Goal: Book appointment/travel/reservation

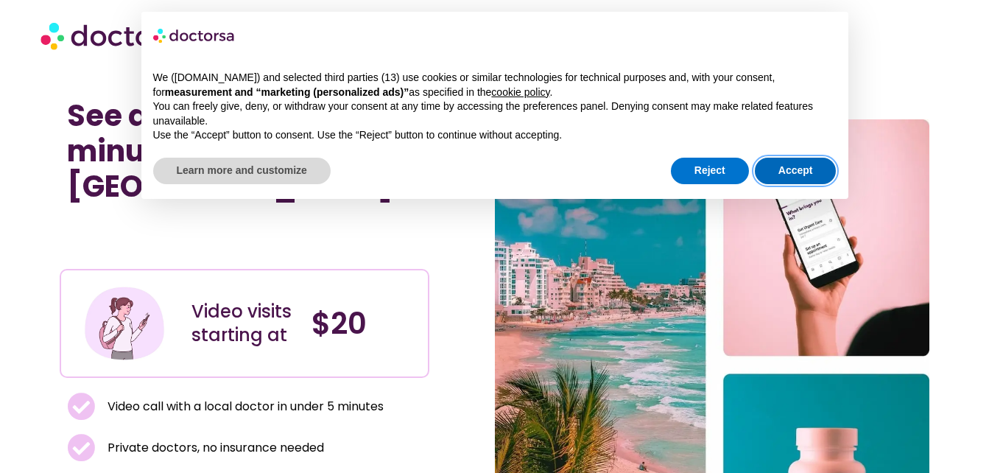
click at [788, 168] on button "Accept" at bounding box center [796, 171] width 82 height 27
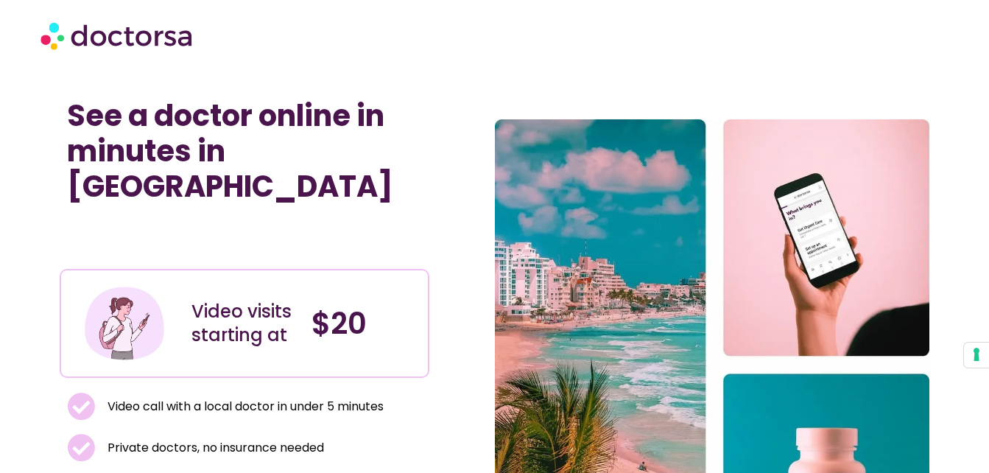
click at [448, 228] on div "See a doctor online in minutes in Mexico Video visits starting at $20 Video cal…" at bounding box center [277, 365] width 435 height 549
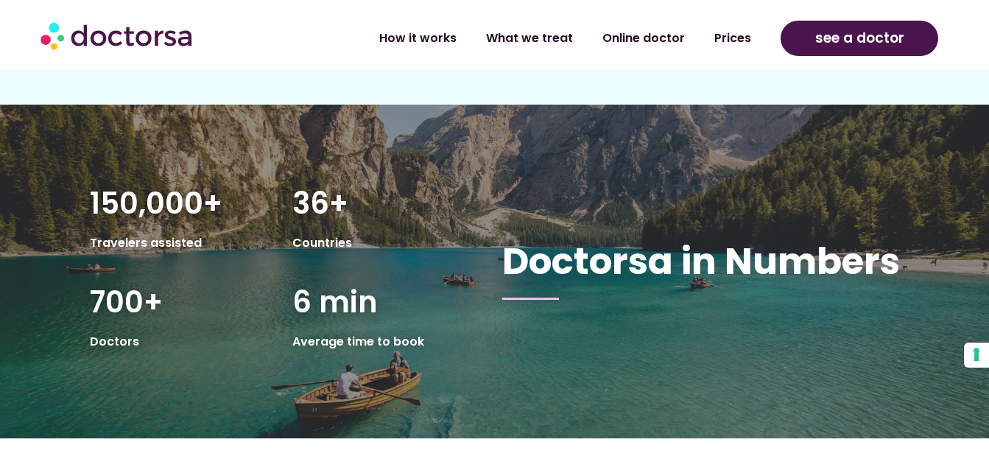
scroll to position [2445, 0]
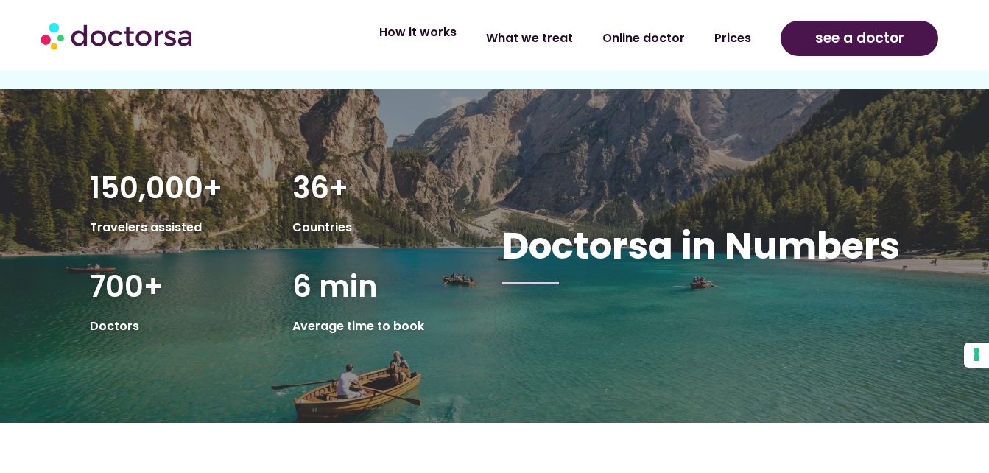
click at [413, 37] on link "How it works" at bounding box center [417, 32] width 107 height 34
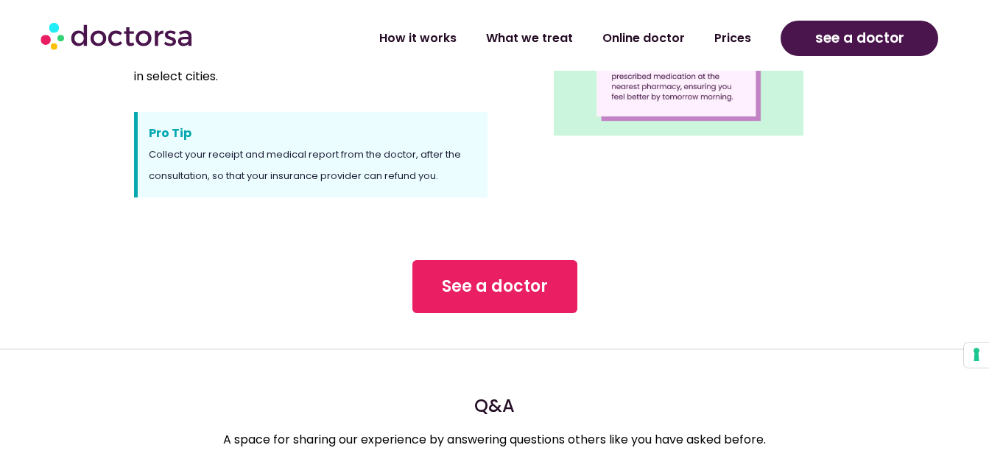
scroll to position [1325, 0]
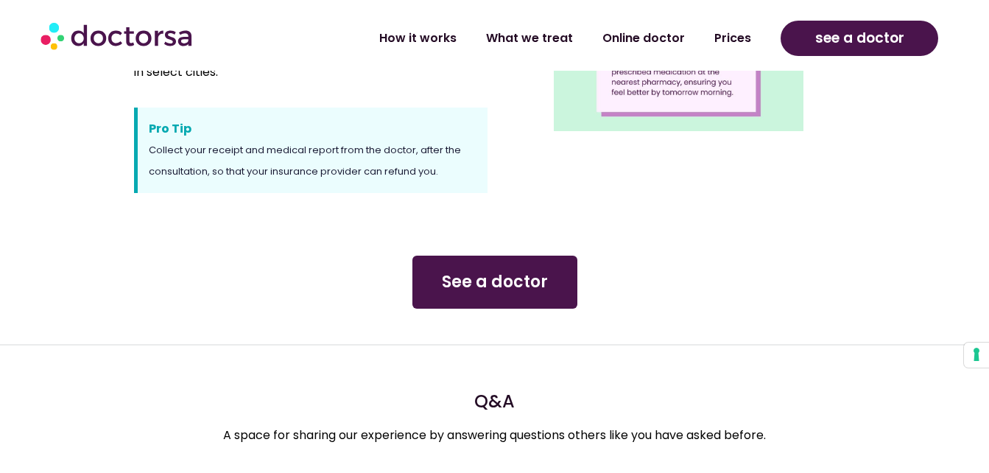
click at [482, 284] on span "See a doctor" at bounding box center [495, 282] width 106 height 24
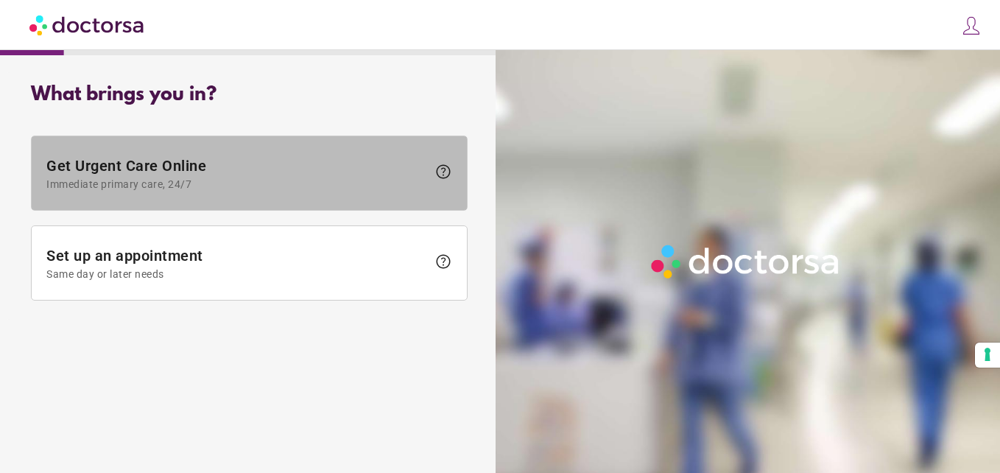
click at [381, 155] on span at bounding box center [249, 173] width 435 height 74
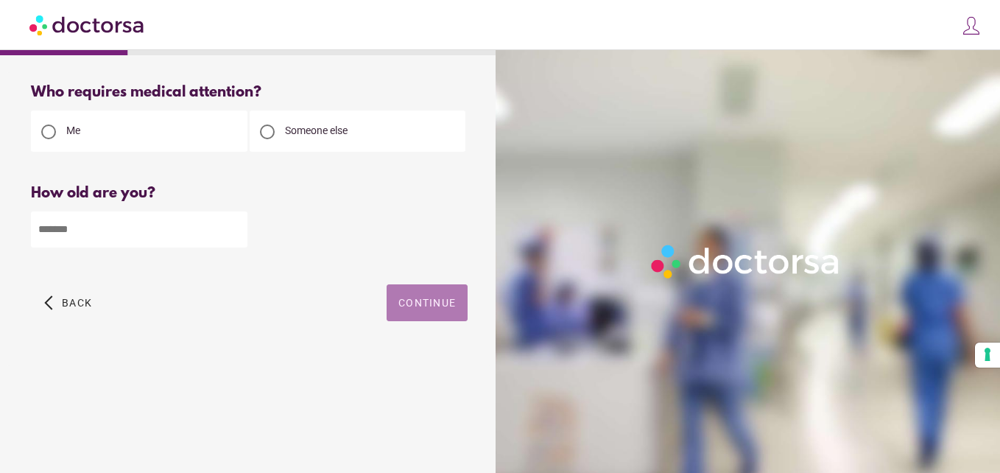
click at [427, 300] on span "Continue" at bounding box center [426, 303] width 57 height 12
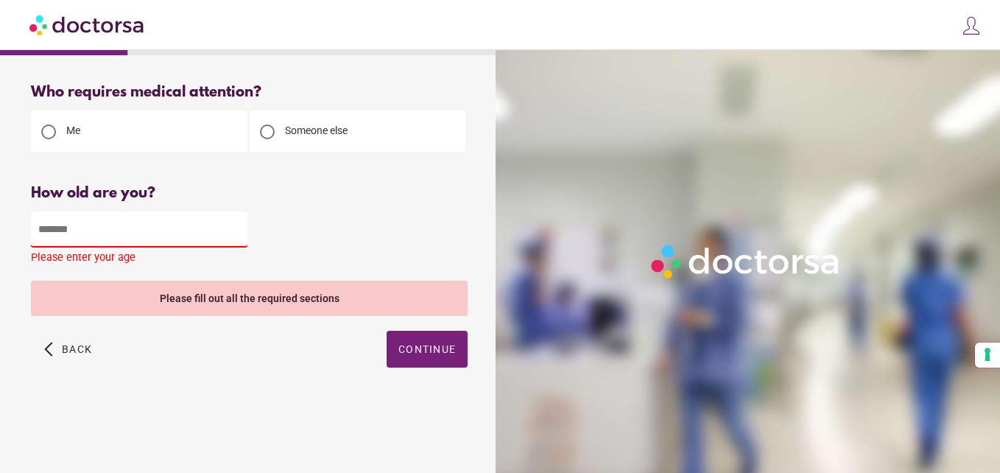
click at [217, 222] on input "number" at bounding box center [139, 229] width 216 height 36
type input "*"
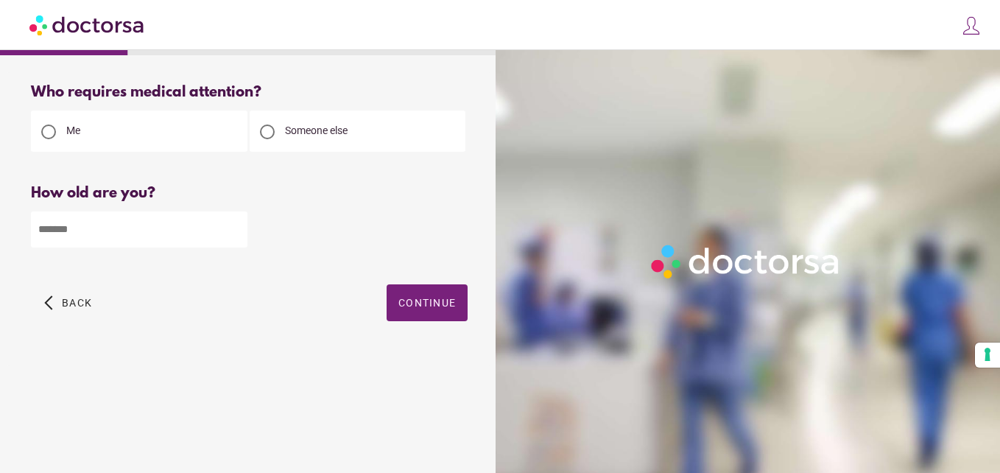
type input "*"
type input "**"
click at [436, 300] on span "Continue" at bounding box center [426, 303] width 57 height 12
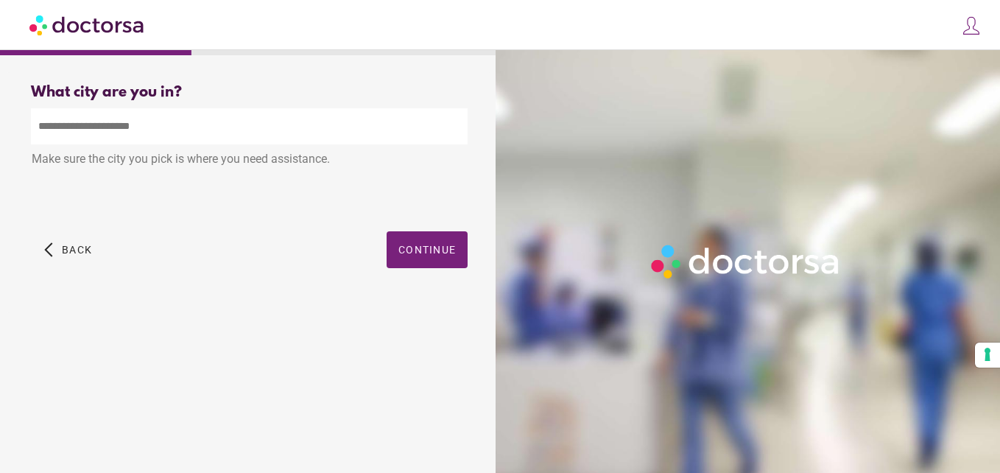
click at [242, 127] on input "text" at bounding box center [249, 126] width 437 height 36
click at [234, 108] on input "text" at bounding box center [249, 126] width 437 height 36
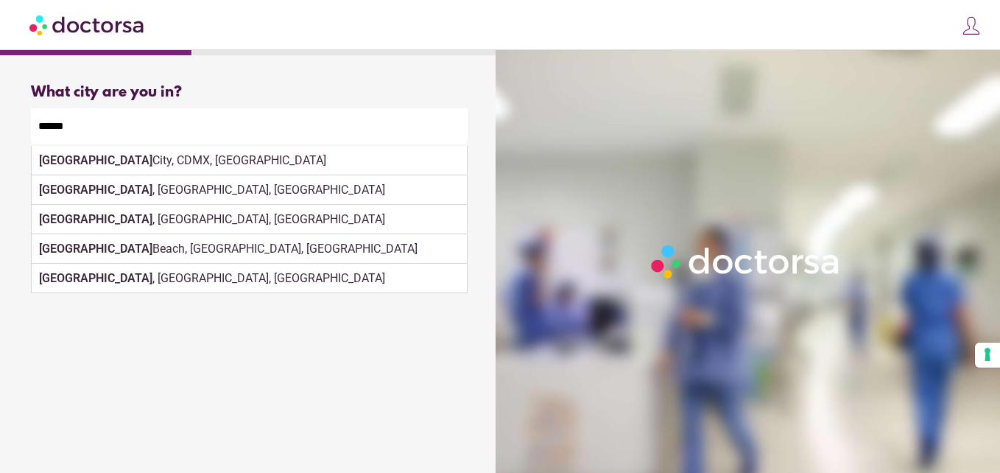
click at [242, 140] on input "******" at bounding box center [249, 126] width 437 height 36
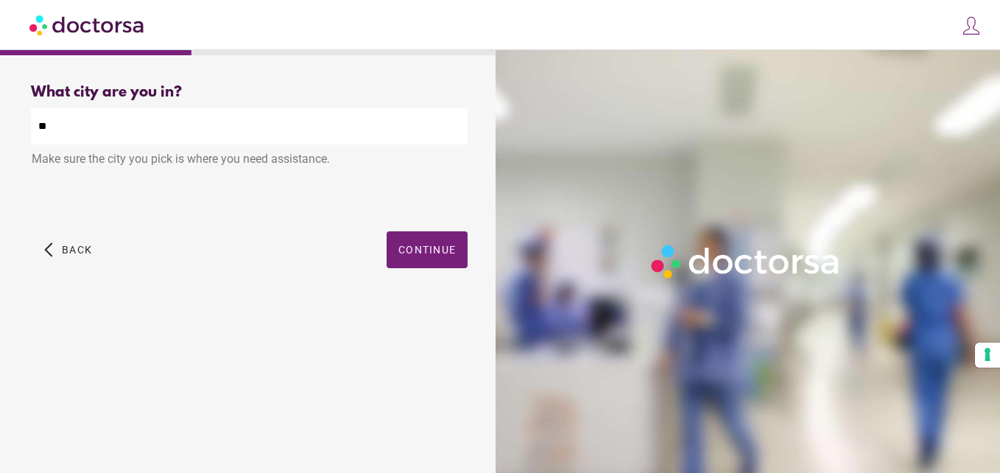
type input "*"
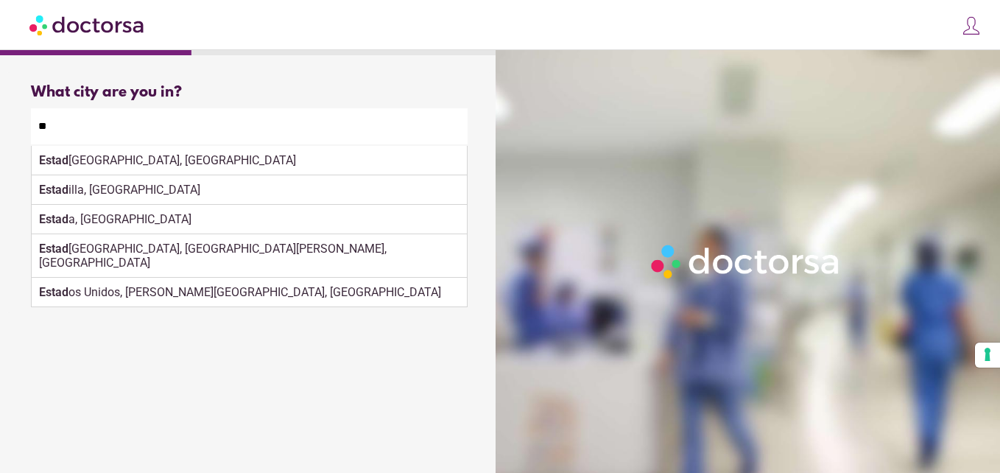
type input "*"
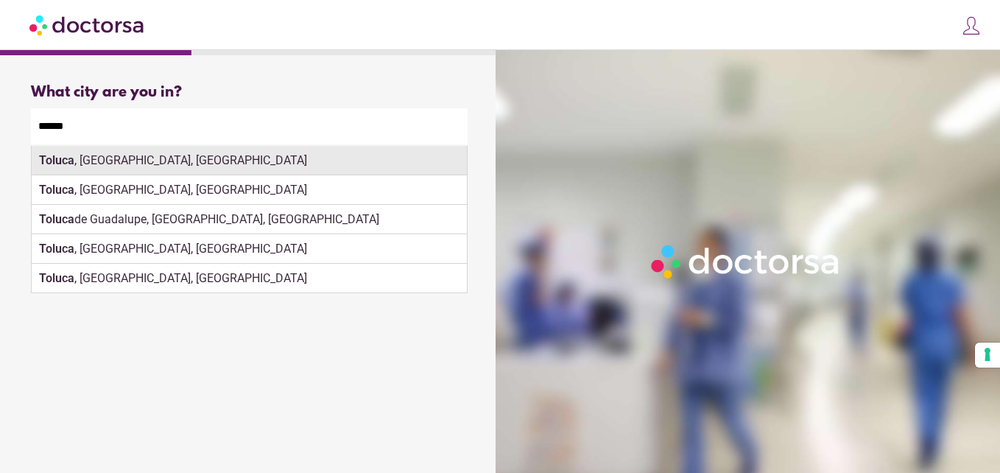
click at [314, 158] on div "Toluca , [GEOGRAPHIC_DATA], [GEOGRAPHIC_DATA]" at bounding box center [249, 160] width 435 height 29
type input "**********"
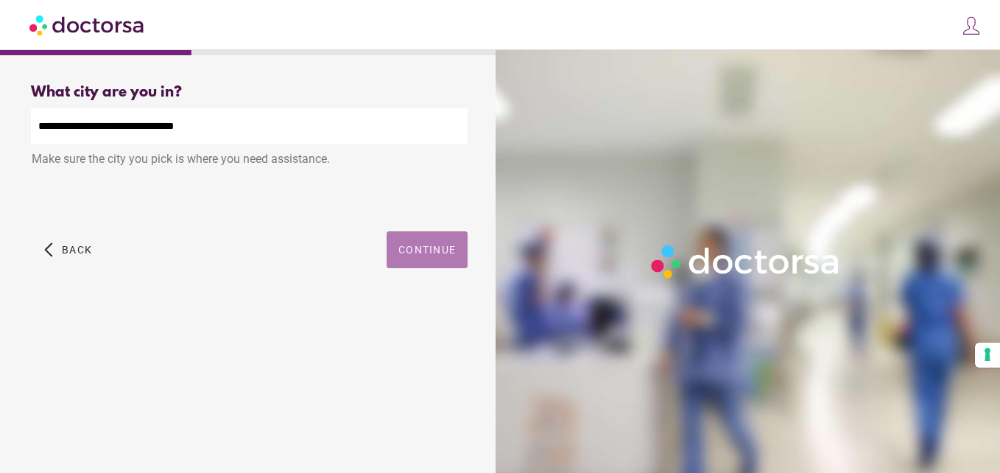
click at [419, 254] on span "button" at bounding box center [427, 249] width 81 height 37
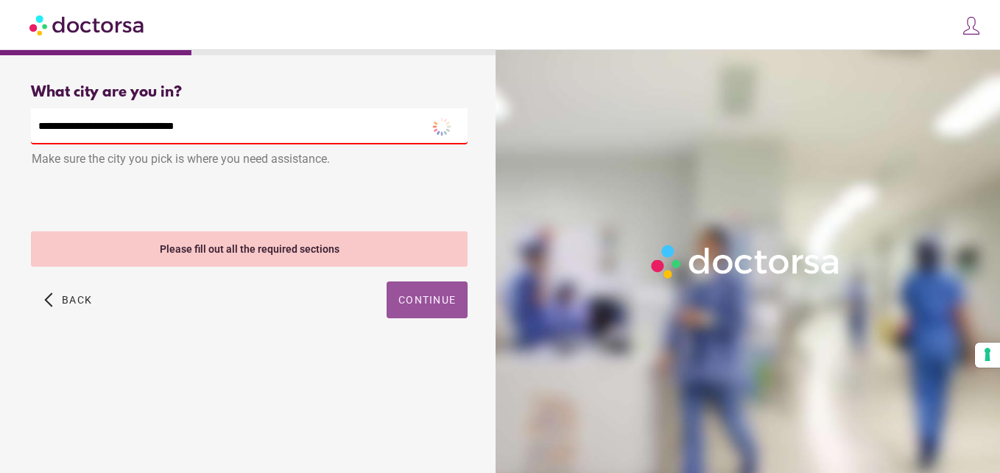
click at [419, 254] on div "**********" at bounding box center [249, 217] width 484 height 291
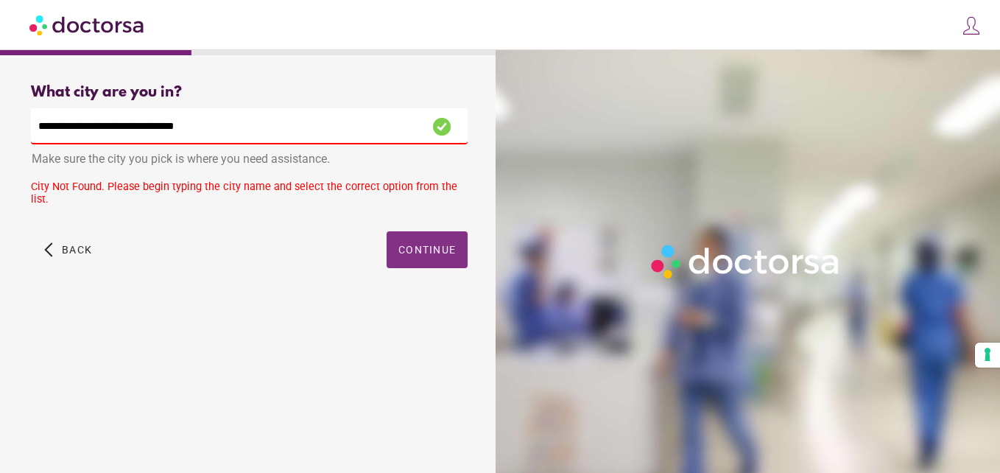
click at [419, 254] on span "button" at bounding box center [427, 249] width 81 height 37
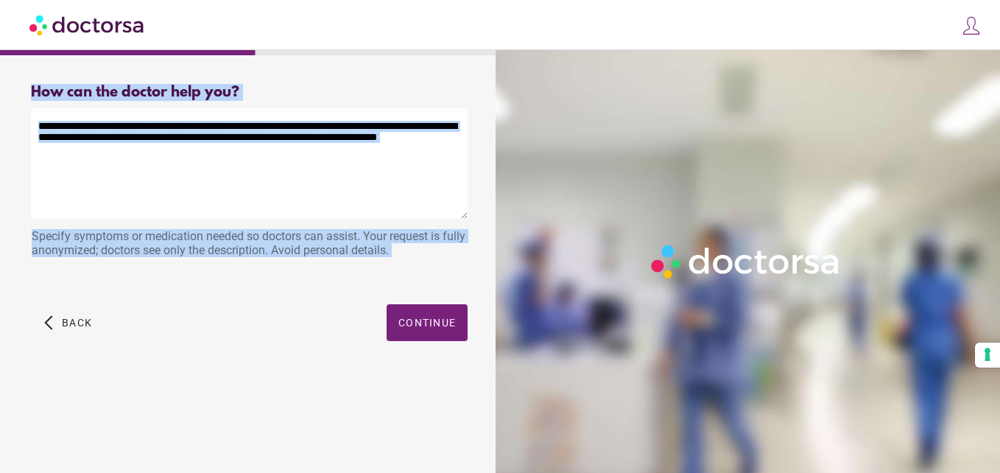
click at [364, 189] on textarea at bounding box center [249, 163] width 437 height 110
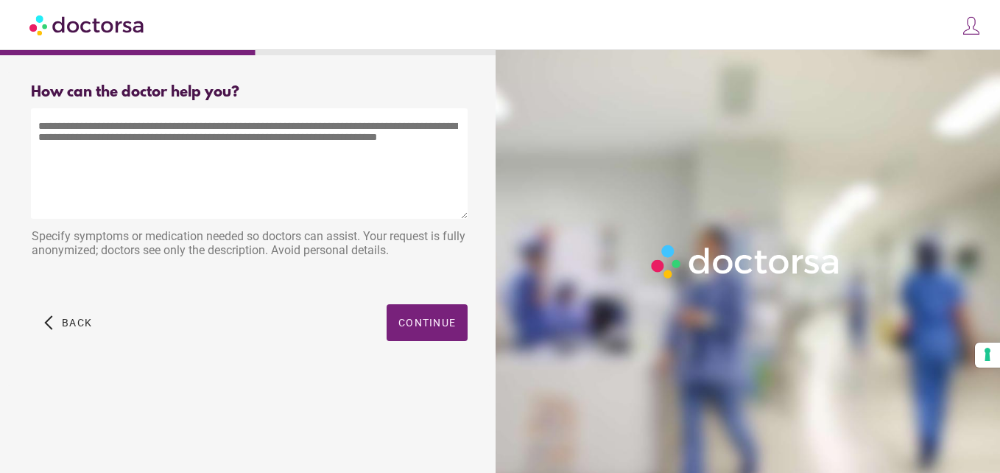
click at [364, 189] on textarea at bounding box center [249, 163] width 437 height 110
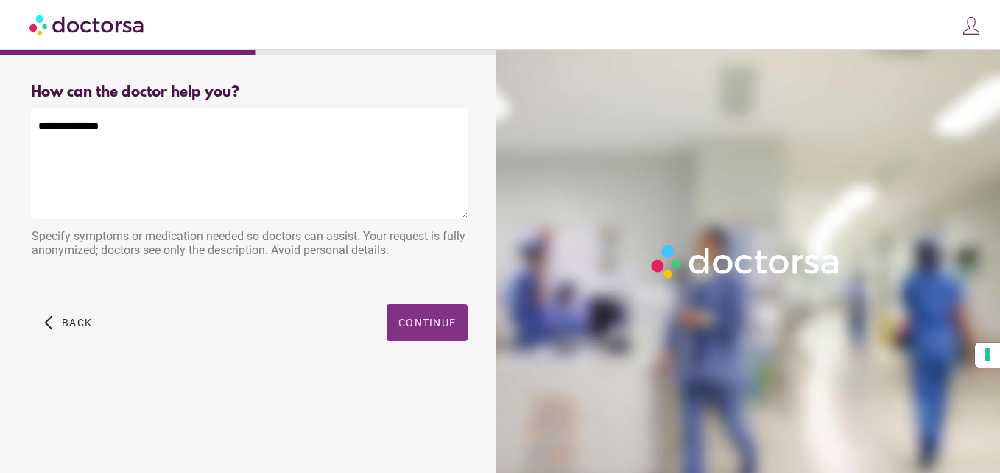
type textarea "**********"
click at [421, 321] on span "Continue" at bounding box center [426, 323] width 57 height 12
